Goal: Navigation & Orientation: Find specific page/section

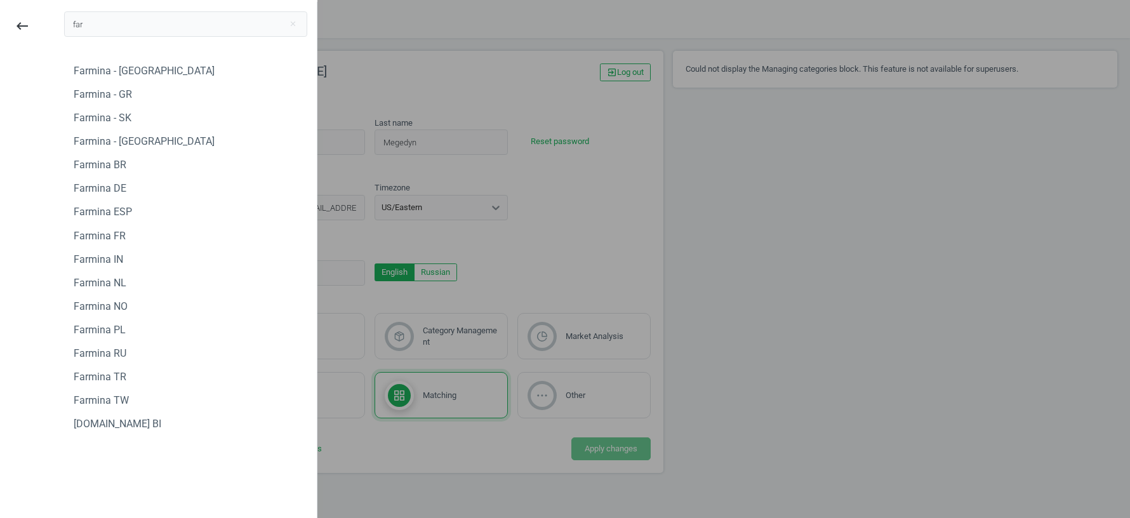
type input "far"
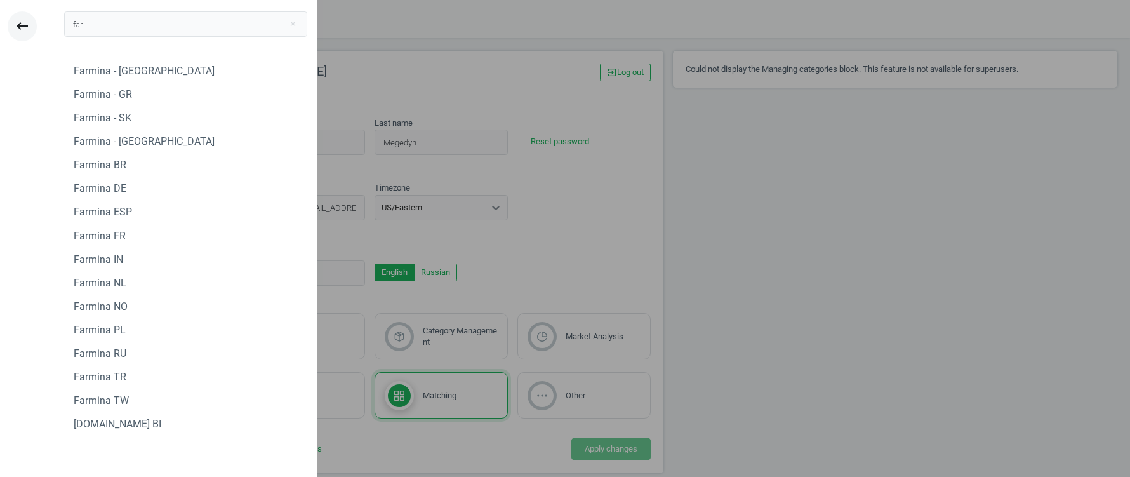
click at [21, 20] on icon "keyboard_backspace" at bounding box center [22, 25] width 15 height 15
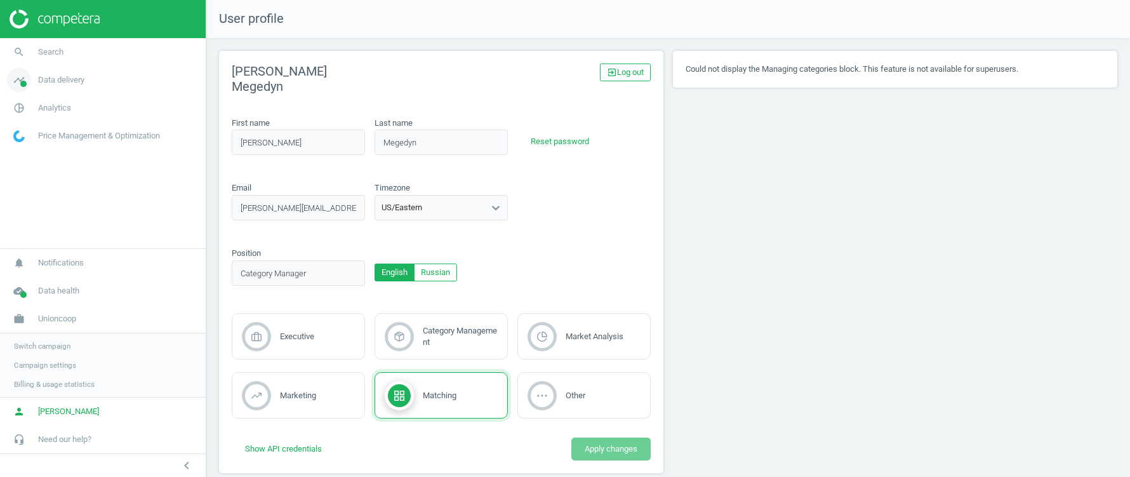
click at [59, 86] on link "timeline Data delivery" at bounding box center [103, 80] width 206 height 28
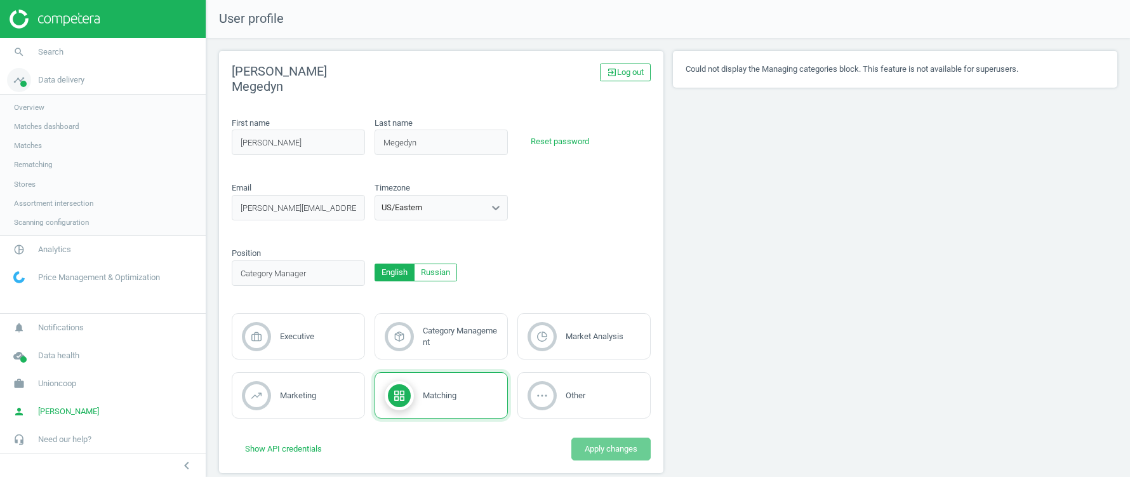
click at [74, 83] on span "Data delivery" at bounding box center [61, 79] width 46 height 11
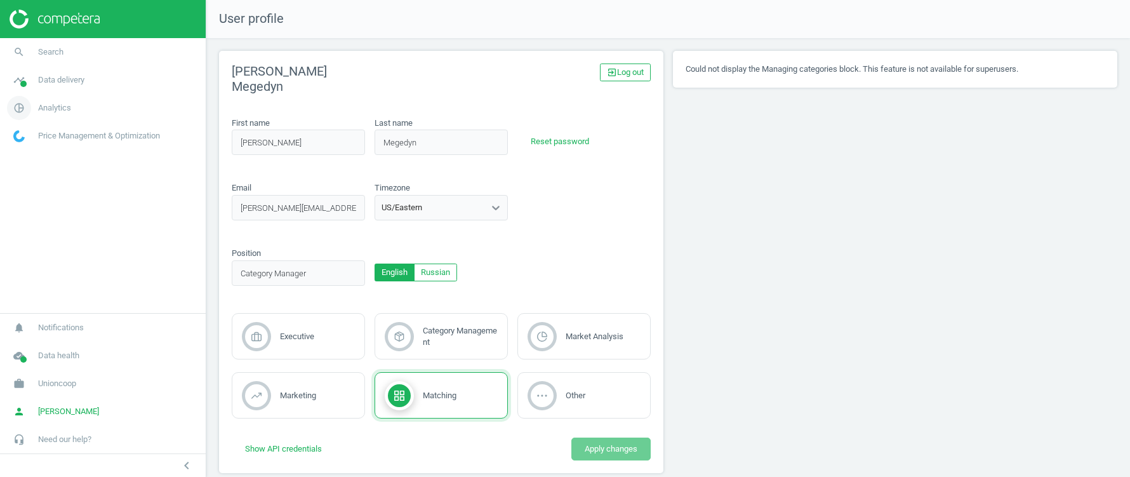
click at [50, 110] on span "Analytics" at bounding box center [54, 107] width 33 height 11
click at [34, 157] on span "Products" at bounding box center [29, 154] width 30 height 10
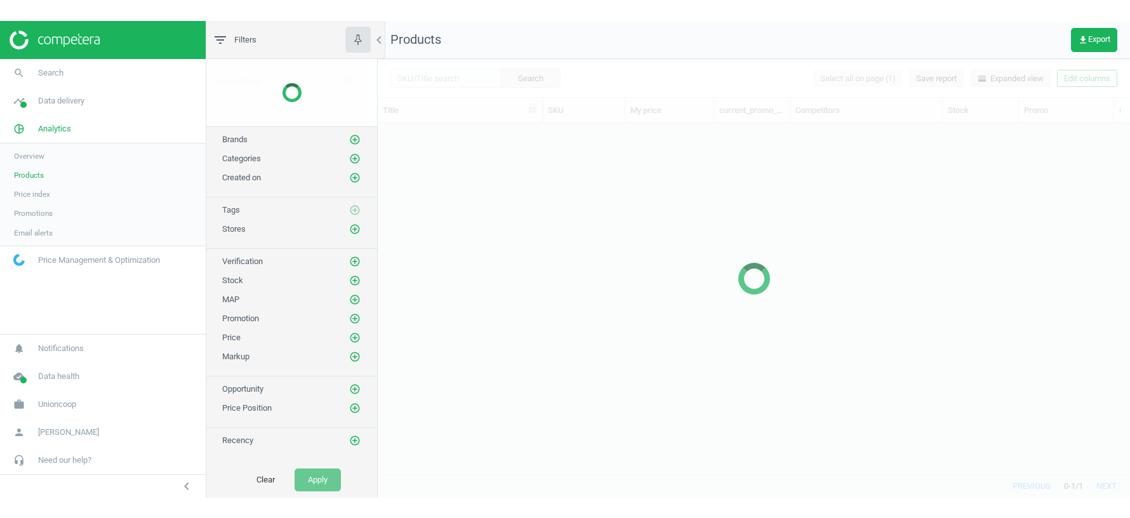
scroll to position [351, 752]
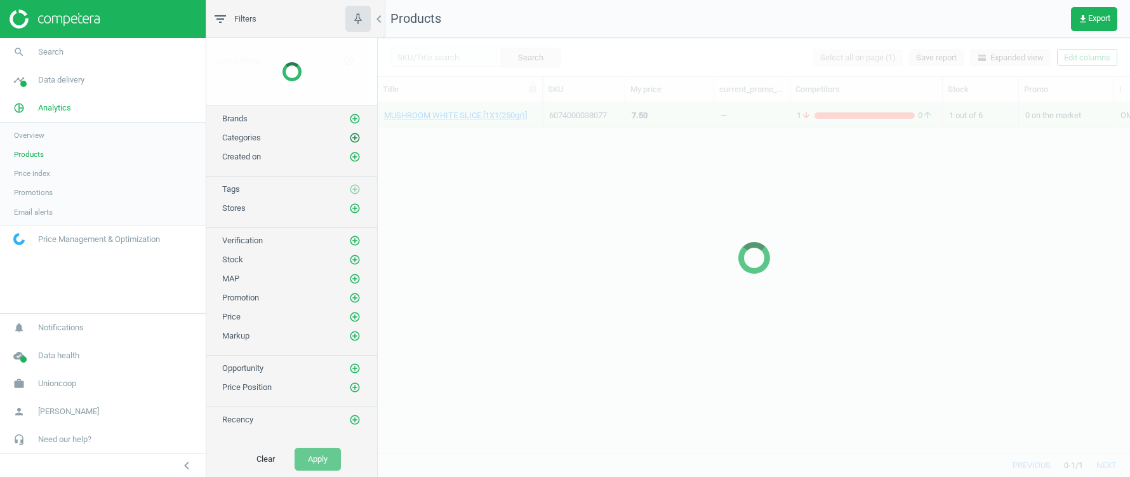
click at [356, 133] on icon "add_circle_outline" at bounding box center [354, 137] width 11 height 11
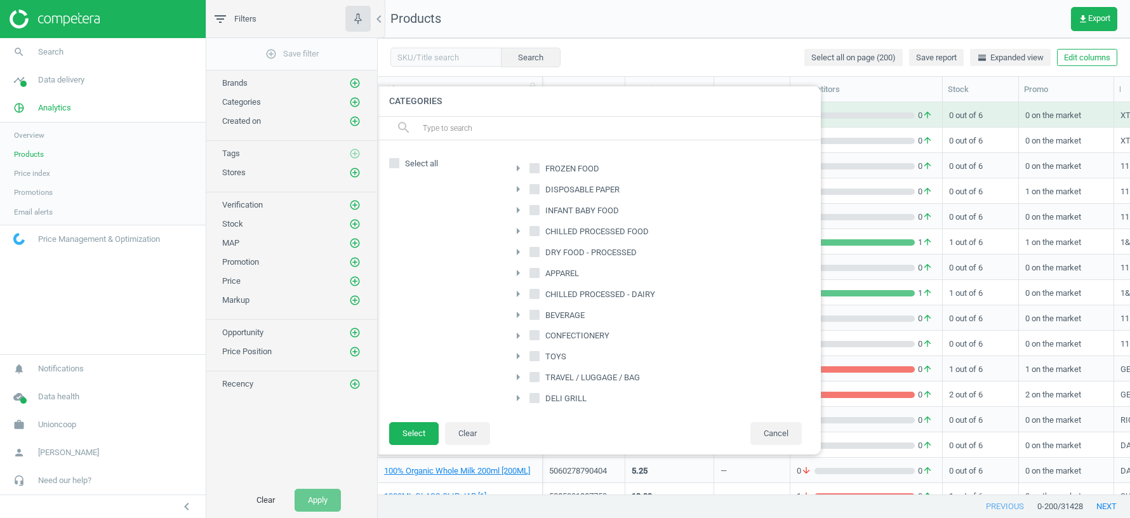
scroll to position [392, 752]
click at [58, 423] on span "Unioncoop" at bounding box center [57, 424] width 38 height 11
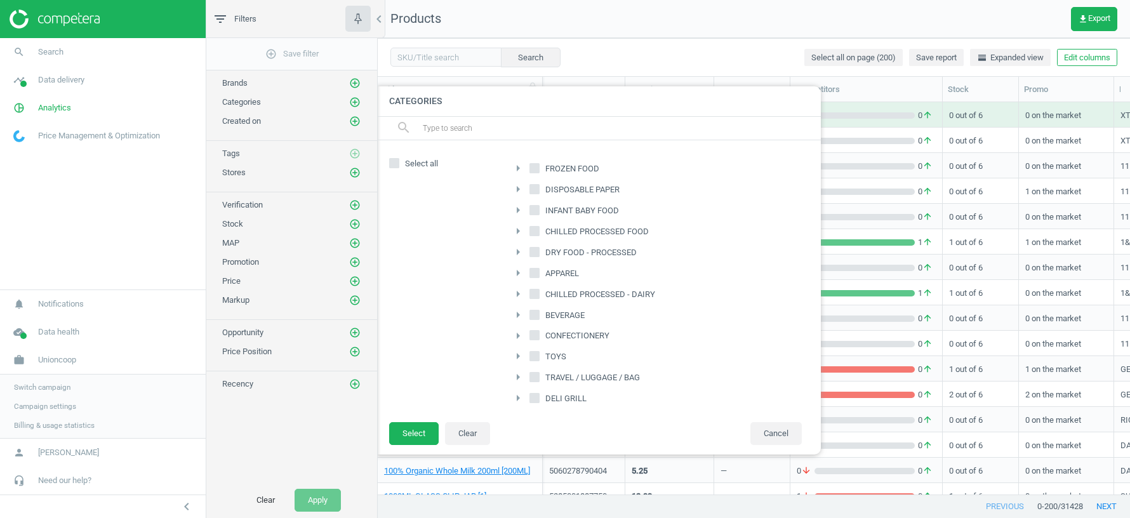
click at [37, 386] on span "Switch campaign" at bounding box center [42, 387] width 57 height 10
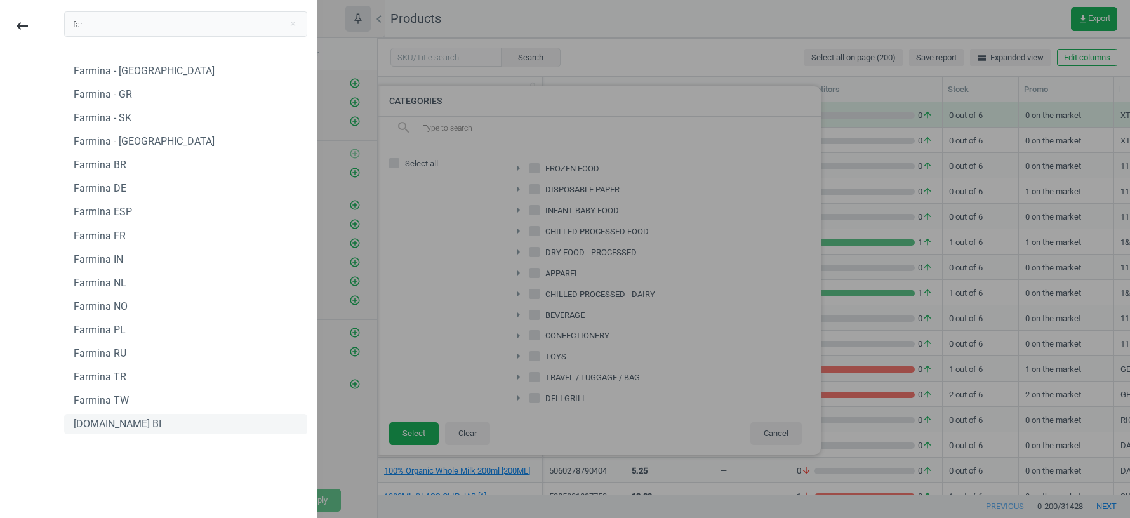
click at [106, 425] on div "[DOMAIN_NAME] BI" at bounding box center [118, 424] width 88 height 14
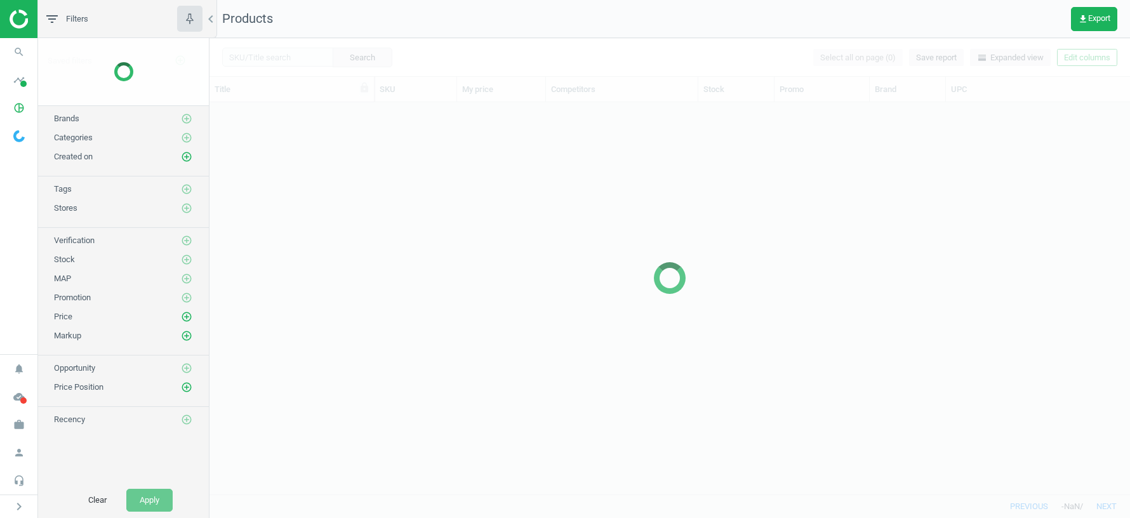
scroll to position [392, 921]
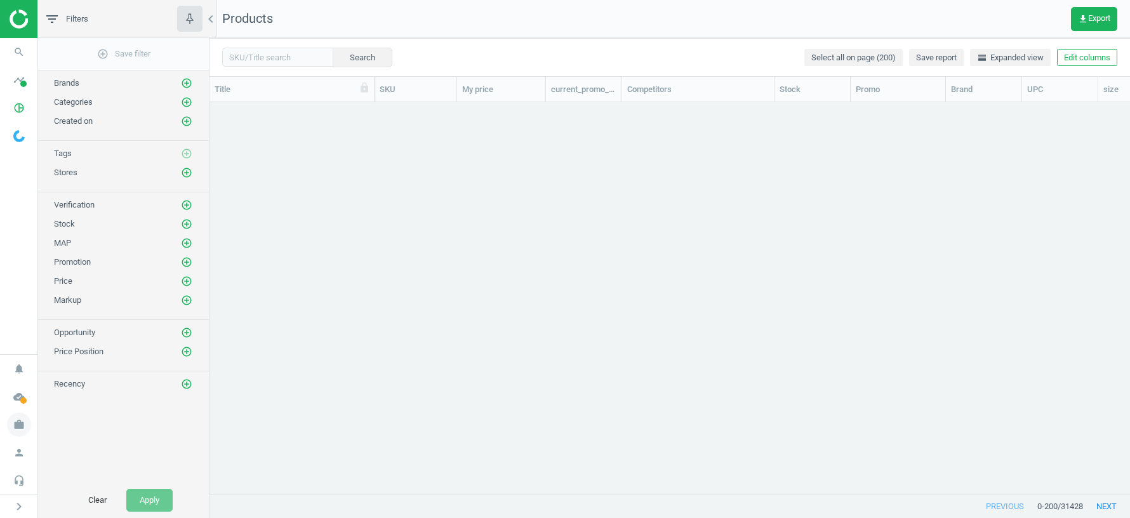
click at [20, 418] on icon "work" at bounding box center [19, 425] width 24 height 24
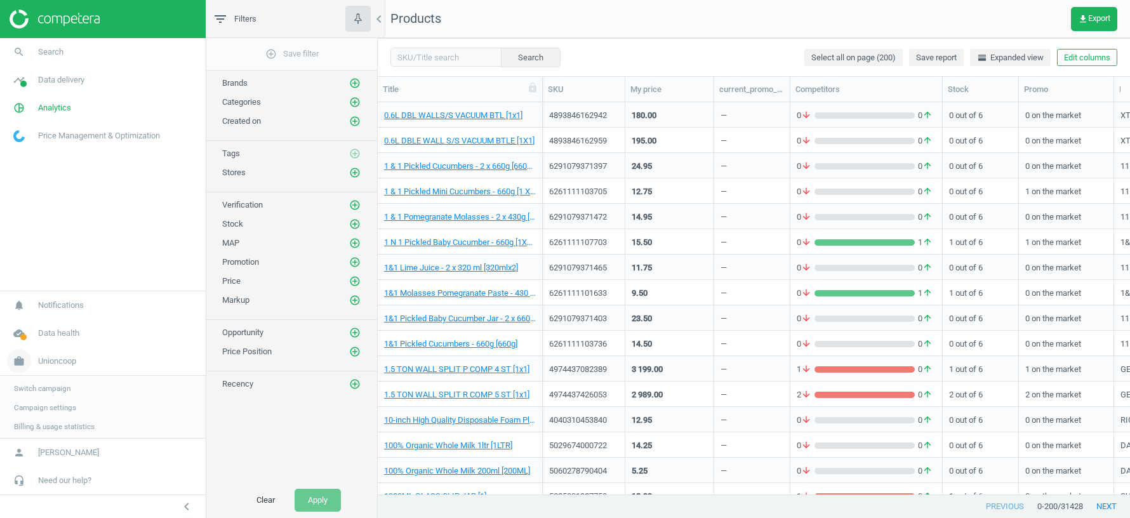
scroll to position [392, 752]
click at [41, 387] on span "Switch campaign" at bounding box center [42, 387] width 57 height 10
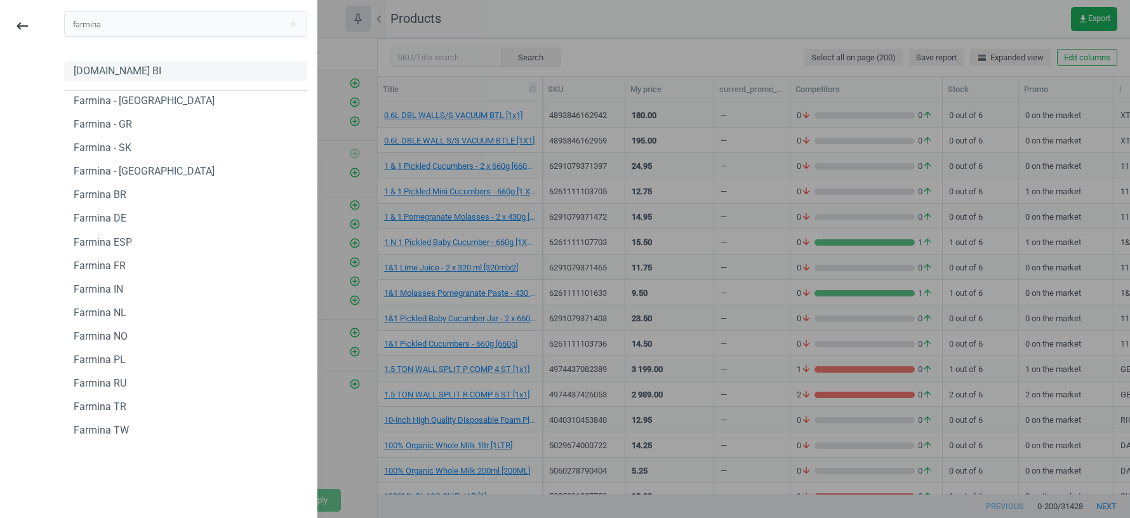
type input "farmina"
click at [119, 68] on div "[DOMAIN_NAME] BI" at bounding box center [118, 71] width 88 height 14
click at [96, 68] on div "[DOMAIN_NAME] BI" at bounding box center [118, 71] width 88 height 14
